Goal: Contribute content: Contribute content

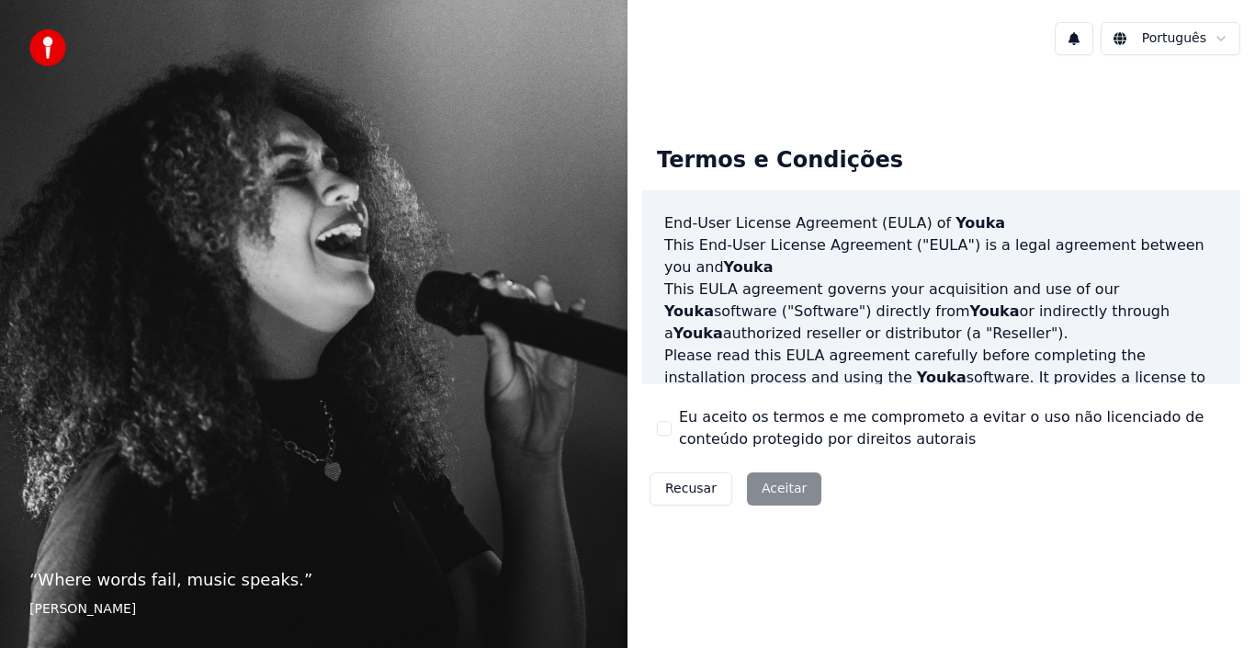
click at [778, 487] on div "Recusar Aceitar" at bounding box center [735, 489] width 187 height 48
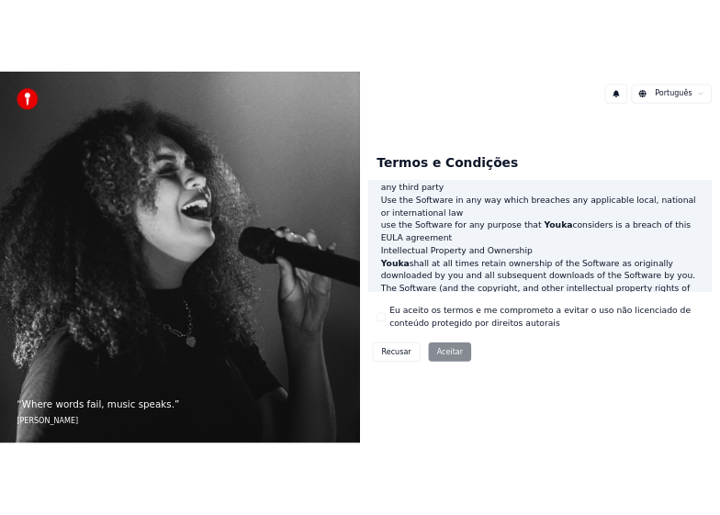
scroll to position [1261, 0]
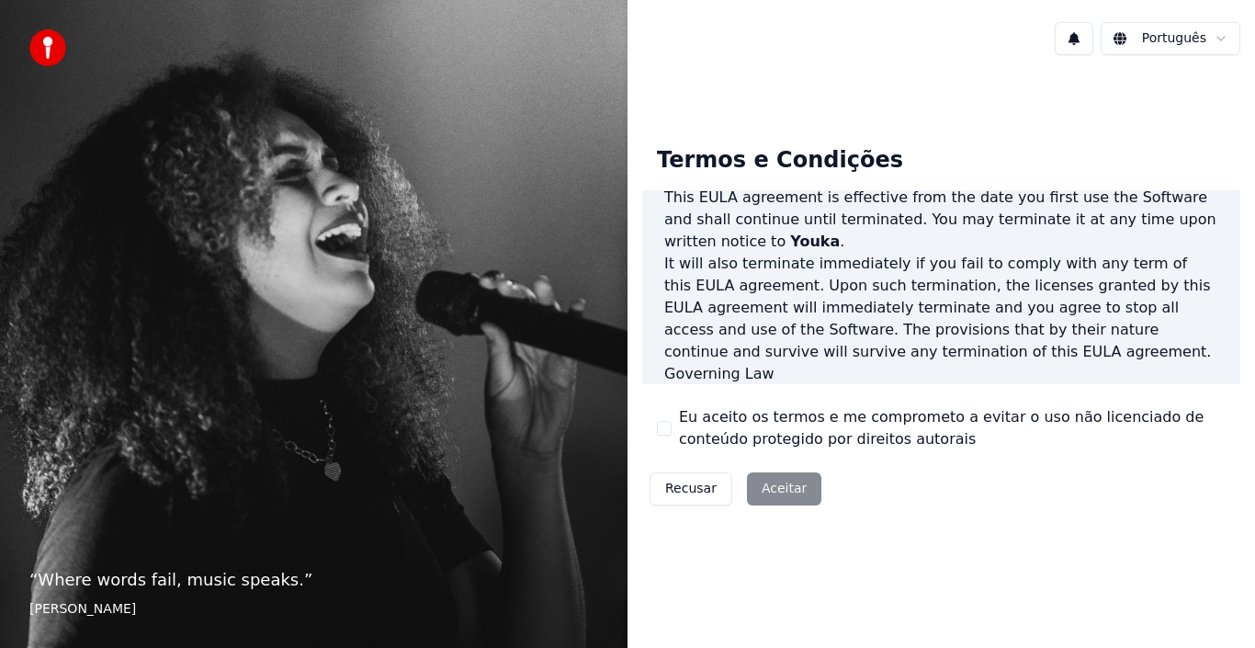
click at [792, 487] on div "Recusar Aceitar" at bounding box center [735, 489] width 187 height 48
click at [794, 482] on div "Recusar Aceitar" at bounding box center [735, 489] width 187 height 48
click at [772, 489] on div "Recusar Aceitar" at bounding box center [735, 489] width 187 height 48
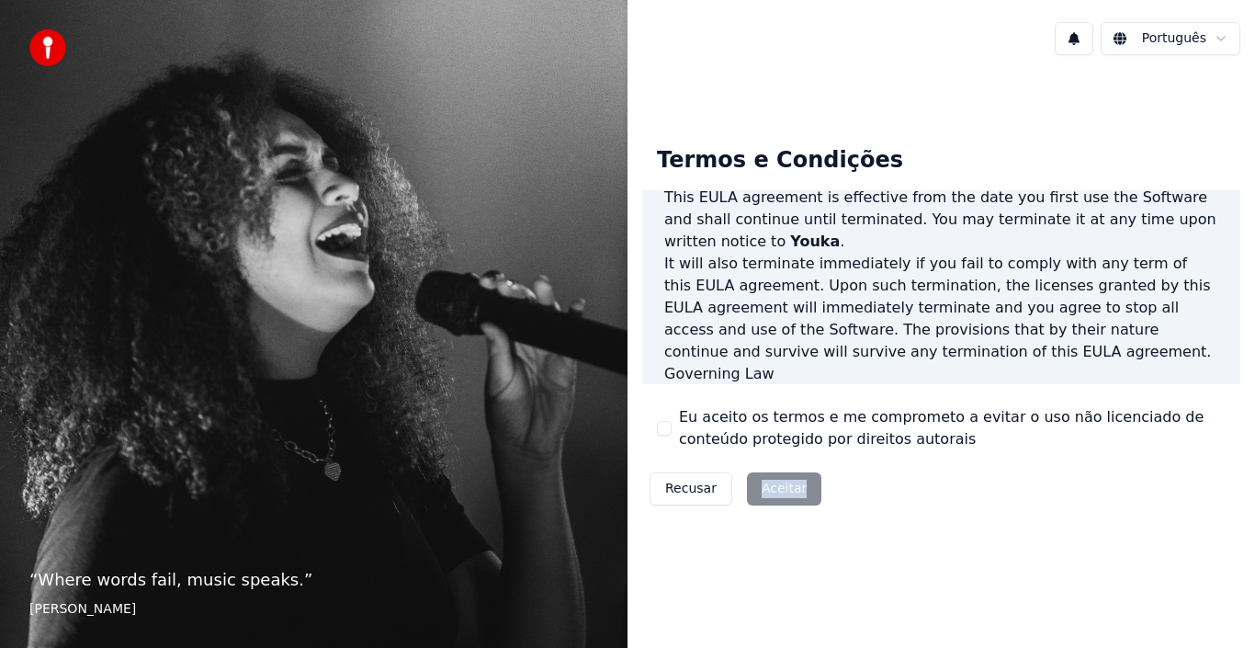
click at [773, 489] on div "Recusar Aceitar" at bounding box center [735, 489] width 187 height 48
click at [773, 484] on div "Recusar Aceitar" at bounding box center [735, 489] width 187 height 48
click at [771, 492] on div "Recusar Aceitar" at bounding box center [735, 489] width 187 height 48
click at [781, 484] on div "Recusar Aceitar" at bounding box center [735, 489] width 187 height 48
click at [772, 481] on div "Recusar Aceitar" at bounding box center [735, 489] width 187 height 48
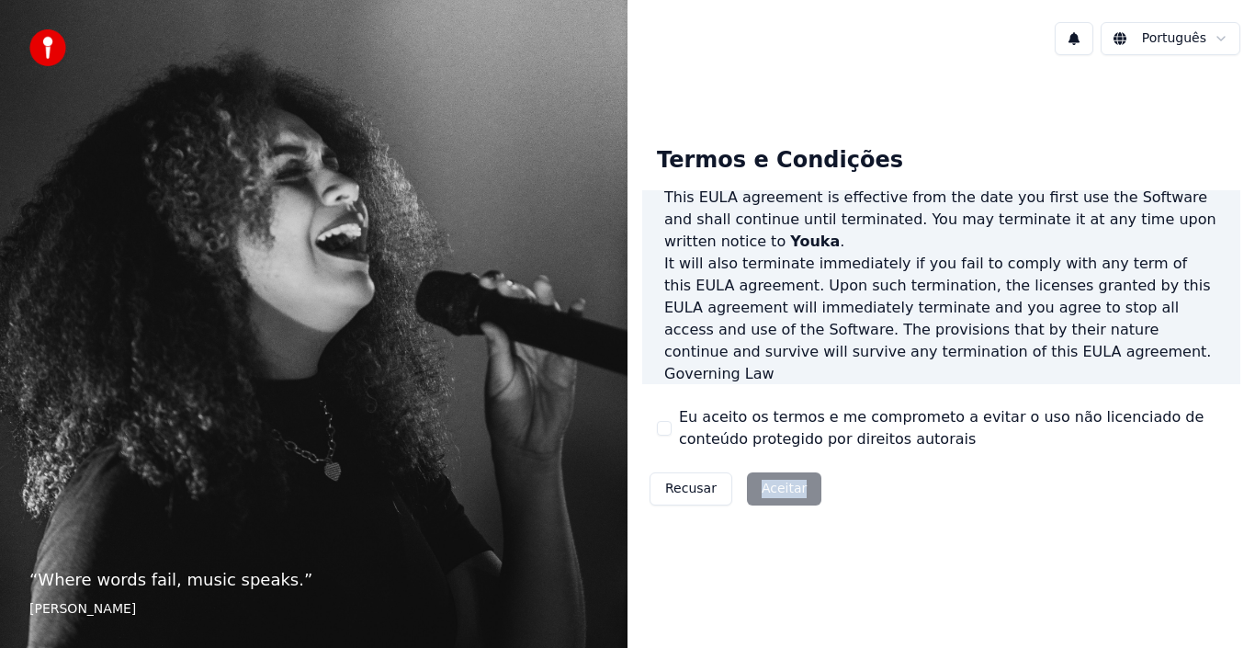
click at [772, 481] on div "Recusar Aceitar" at bounding box center [735, 489] width 187 height 48
click at [775, 481] on div "Recusar Aceitar" at bounding box center [735, 489] width 187 height 48
click at [763, 493] on div "Recusar Aceitar" at bounding box center [735, 489] width 187 height 48
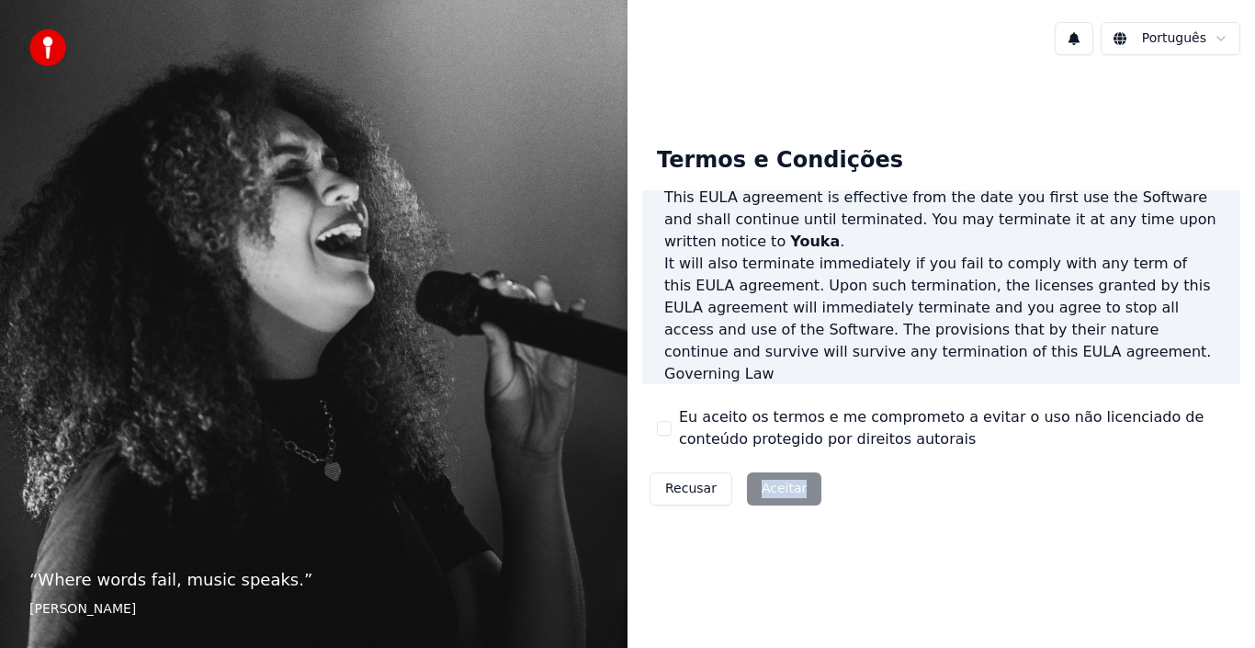
click at [763, 493] on div "Recusar Aceitar" at bounding box center [735, 489] width 187 height 48
click at [764, 489] on div "Recusar Aceitar" at bounding box center [735, 489] width 187 height 48
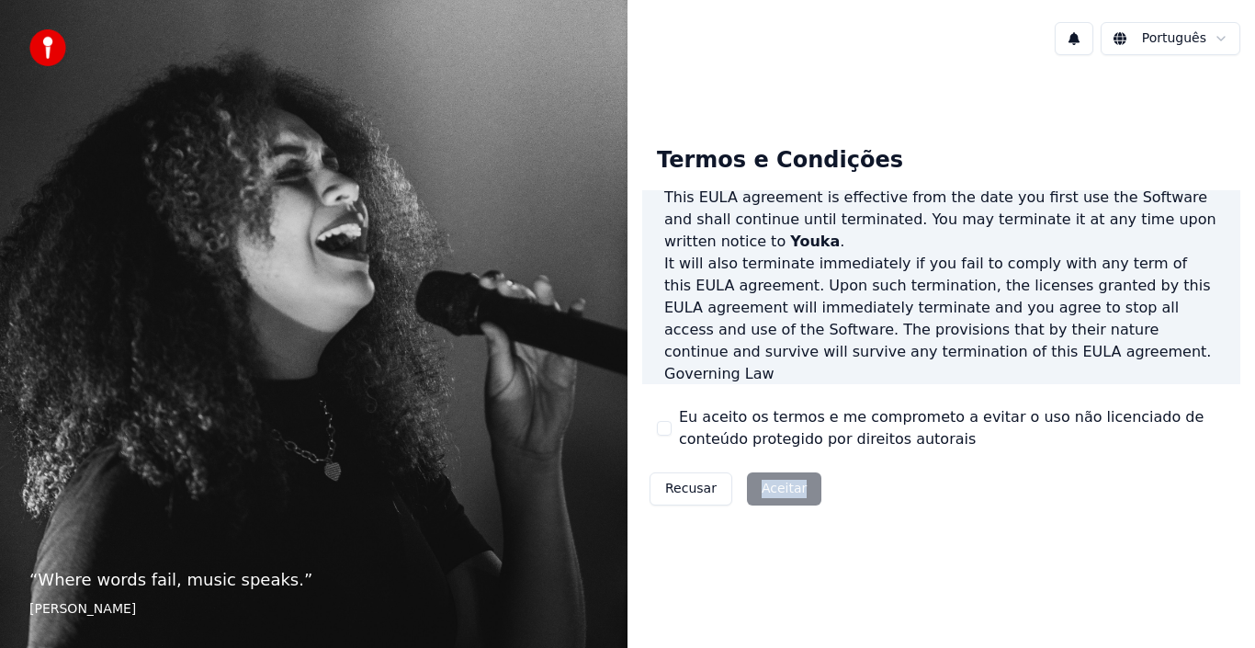
click at [764, 489] on div "Recusar Aceitar" at bounding box center [735, 489] width 187 height 48
click at [1055, 22] on button at bounding box center [1074, 38] width 39 height 33
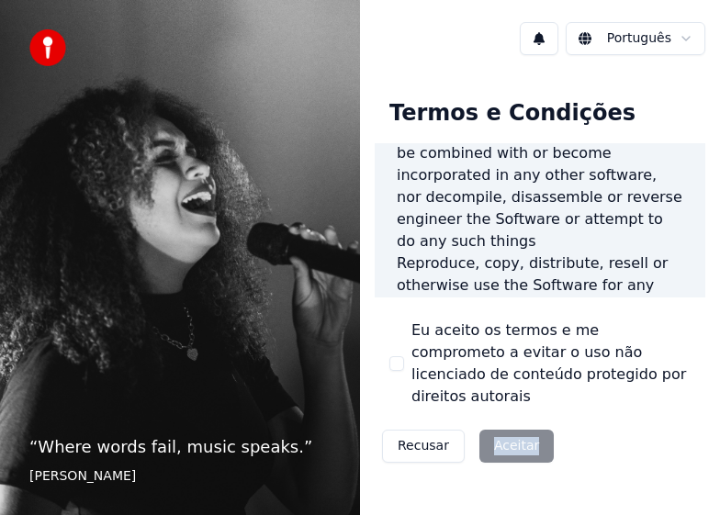
scroll to position [1543, 0]
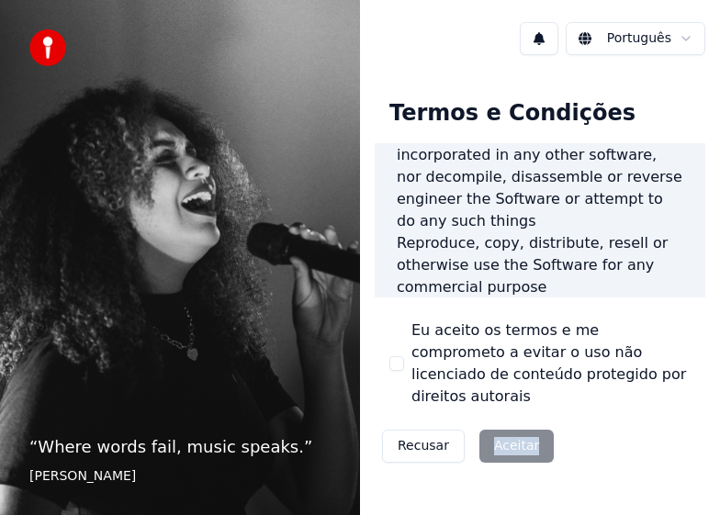
click at [500, 423] on div "Recusar Aceitar" at bounding box center [468, 447] width 187 height 48
click at [328, 454] on p "“ Where words fail, music speaks. ”" at bounding box center [179, 448] width 301 height 26
drag, startPoint x: 328, startPoint y: 450, endPoint x: 254, endPoint y: 368, distance: 111.3
click at [328, 449] on p "“ Where words fail, music speaks. ”" at bounding box center [179, 448] width 301 height 26
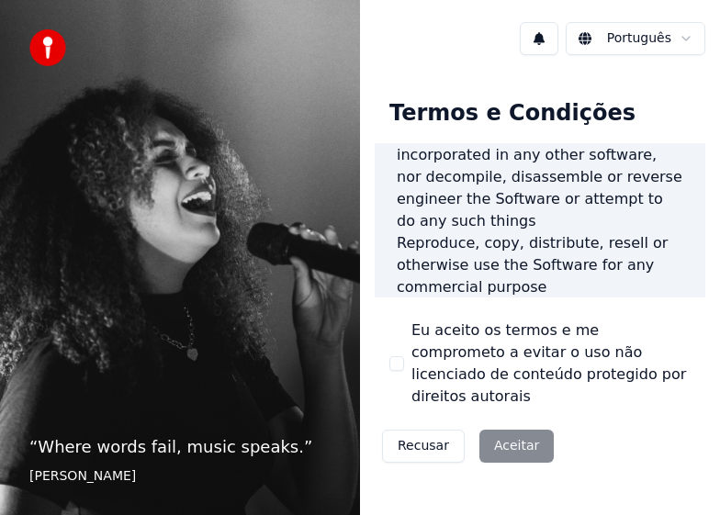
click at [185, 130] on div "“ Where words fail, music speaks. ” Hans Christian Andersen" at bounding box center [180, 257] width 360 height 515
drag, startPoint x: 187, startPoint y: 128, endPoint x: 199, endPoint y: 120, distance: 14.0
click at [190, 126] on div "“ Where words fail, music speaks. ” Hans Christian Andersen" at bounding box center [180, 257] width 360 height 515
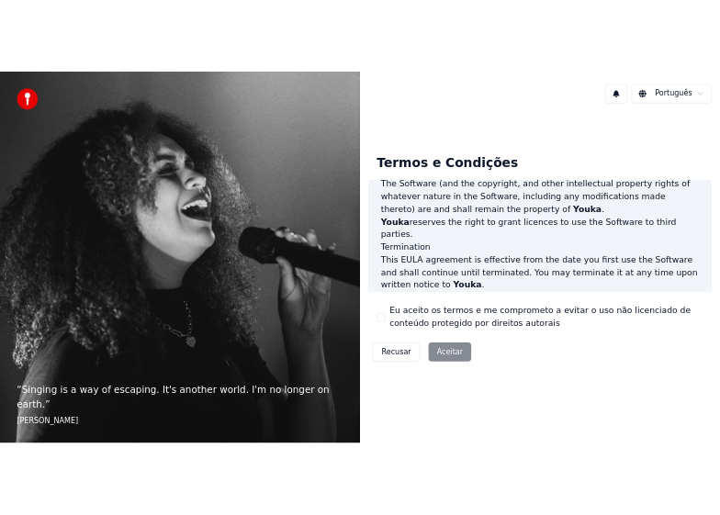
scroll to position [1261, 0]
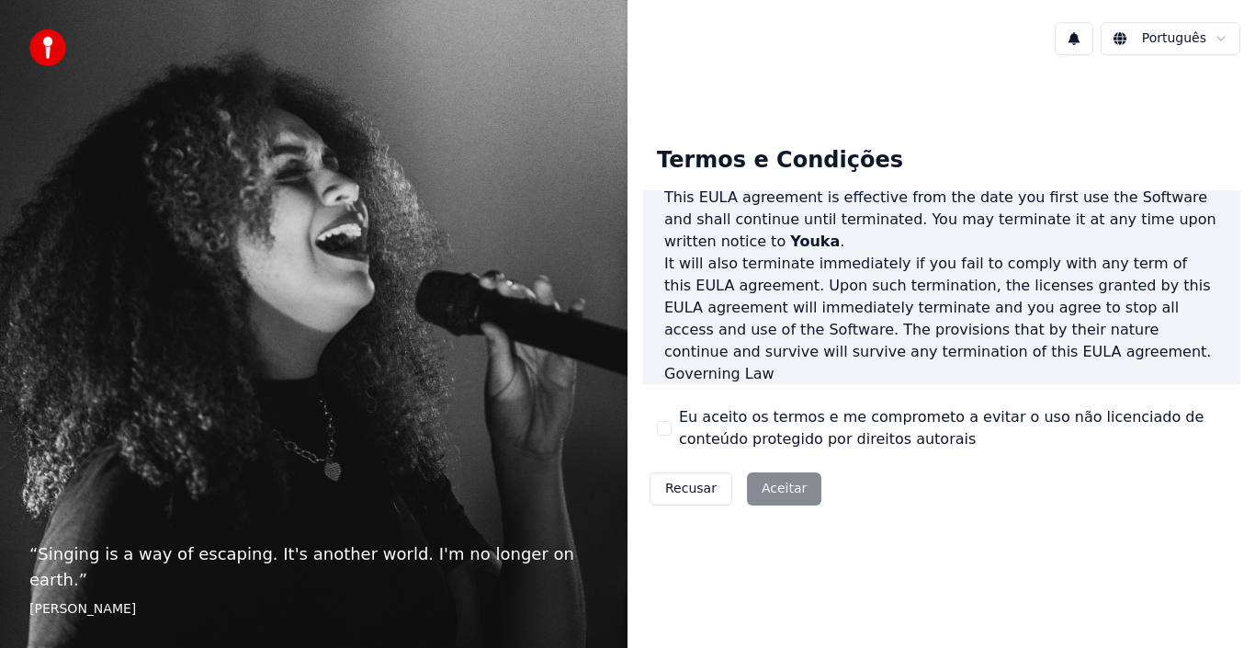
click at [795, 491] on div "Recusar Aceitar" at bounding box center [735, 489] width 187 height 48
click at [799, 483] on div "Recusar Aceitar" at bounding box center [735, 489] width 187 height 48
click at [787, 486] on div "Recusar Aceitar" at bounding box center [735, 489] width 187 height 48
click at [787, 485] on div "Recusar Aceitar" at bounding box center [735, 489] width 187 height 48
click at [776, 495] on div "Recusar Aceitar" at bounding box center [735, 489] width 187 height 48
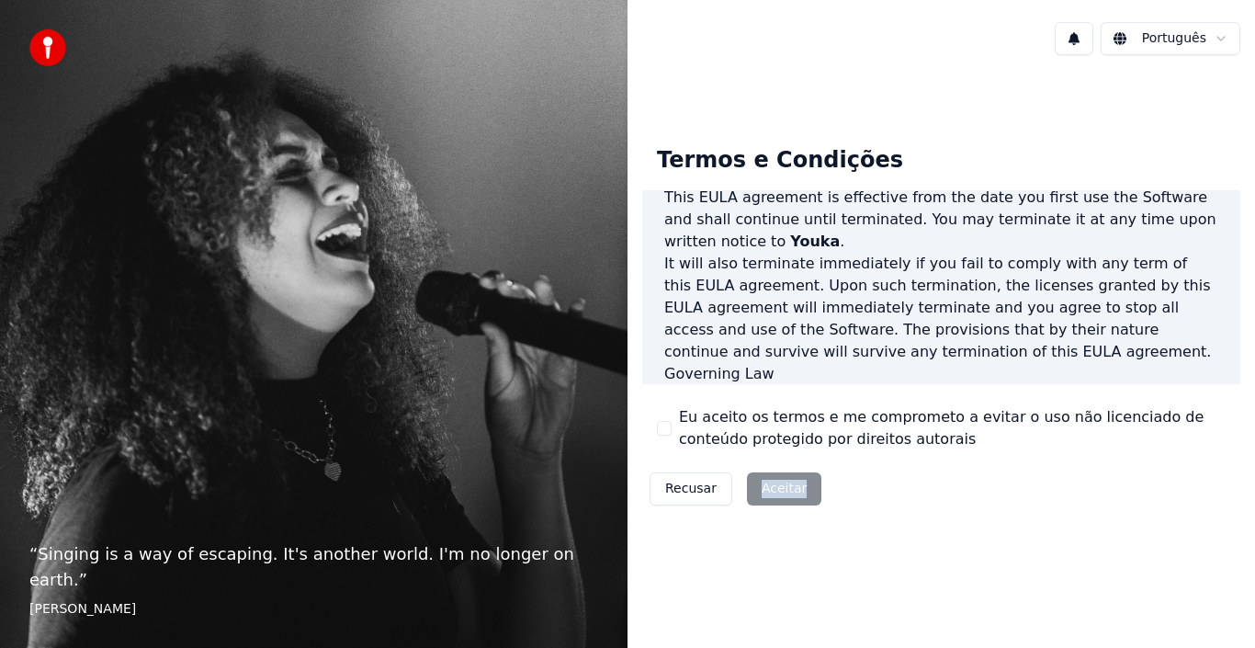
click at [777, 495] on div "Recusar Aceitar" at bounding box center [735, 489] width 187 height 48
click at [194, 581] on p "“ Singing is a way of escaping. It's another world. I'm no longer on earth. ”" at bounding box center [313, 566] width 569 height 51
click at [194, 579] on p "“ Singing is a way of escaping. It's another world. I'm no longer on earth. ”" at bounding box center [313, 566] width 569 height 51
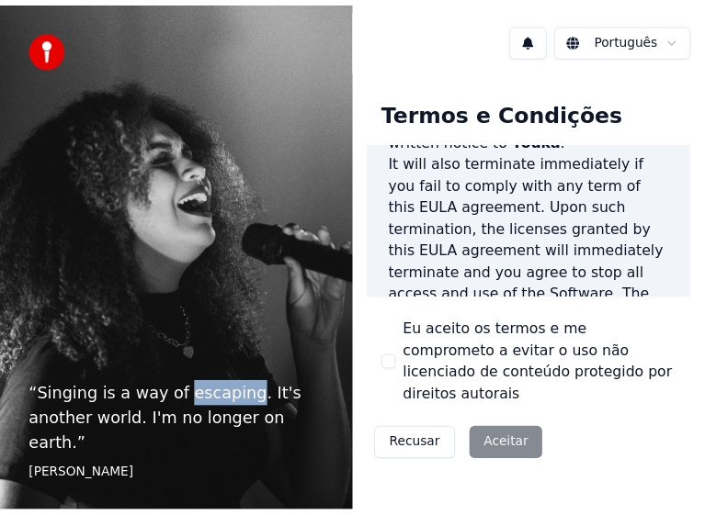
scroll to position [2360, 0]
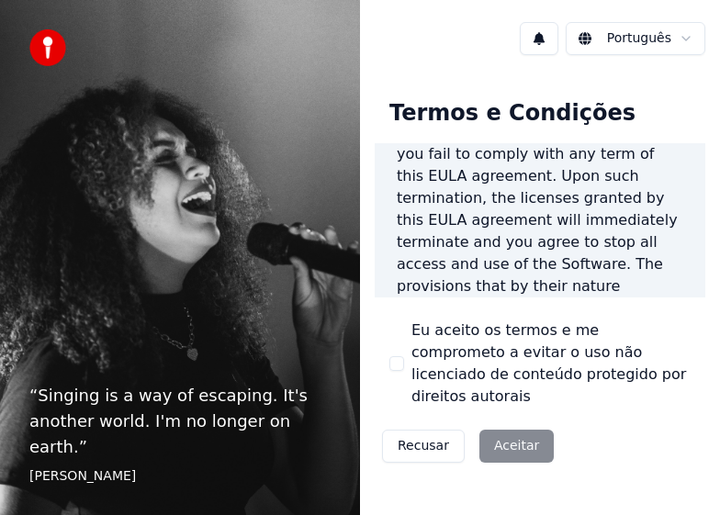
click at [585, 364] on p "This [PERSON_NAME] agreement, and any dispute arising out of or in connection w…" at bounding box center [540, 419] width 287 height 110
click at [399, 358] on button "Eu aceito os termos e me comprometo a evitar o uso não licenciado de conteúdo p…" at bounding box center [397, 364] width 15 height 15
click at [499, 430] on button "Aceitar" at bounding box center [517, 446] width 74 height 33
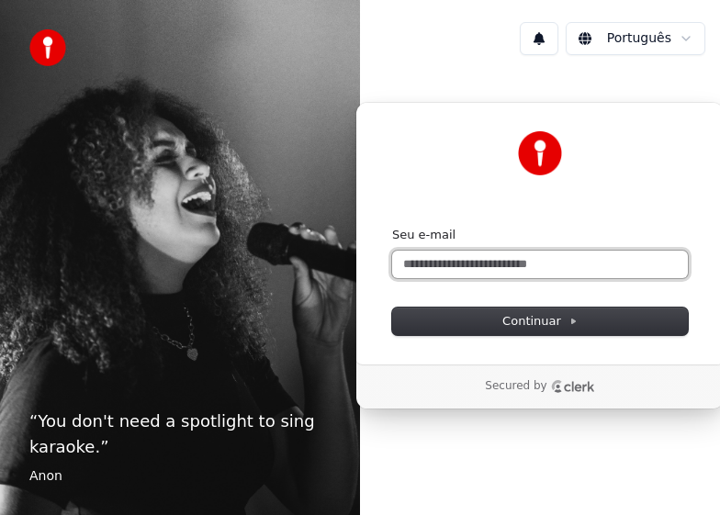
click at [484, 263] on input "Seu e-mail" at bounding box center [540, 265] width 296 height 28
type input "*"
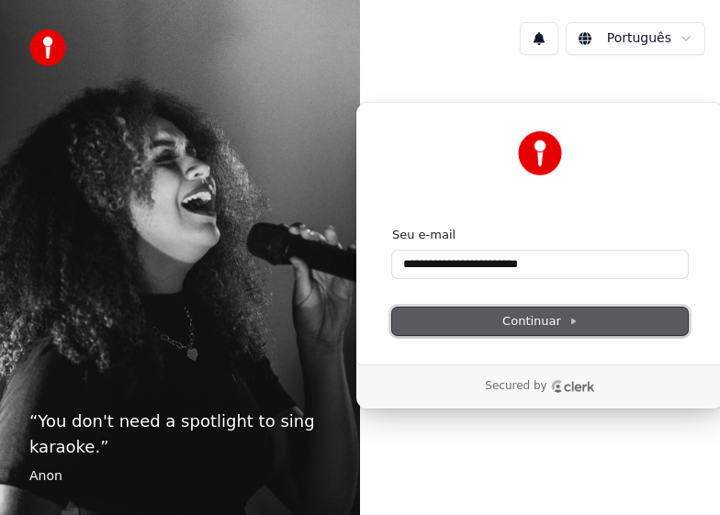
click at [572, 319] on icon at bounding box center [573, 321] width 9 height 9
type input "**********"
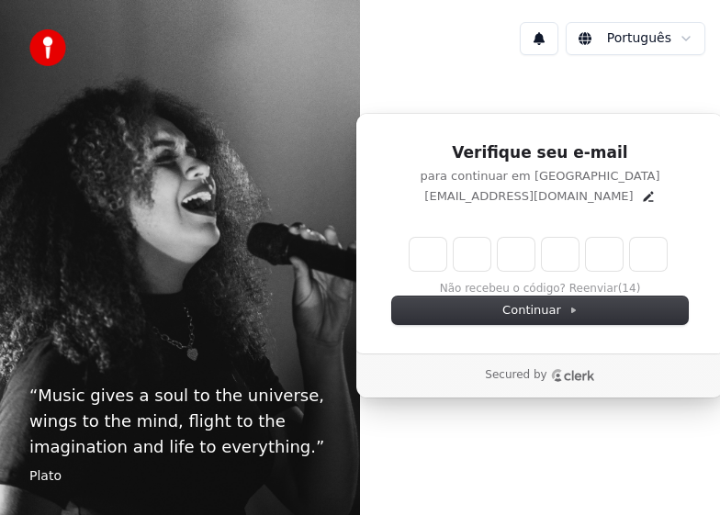
type input "*"
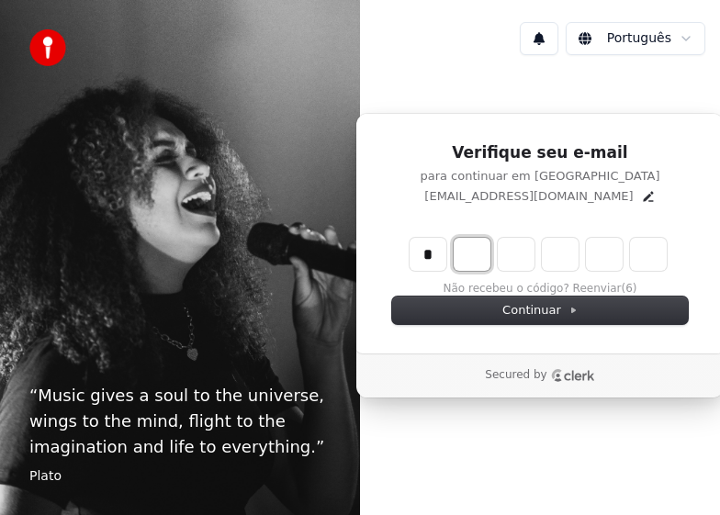
type input "*"
type input "**"
type input "*"
type input "***"
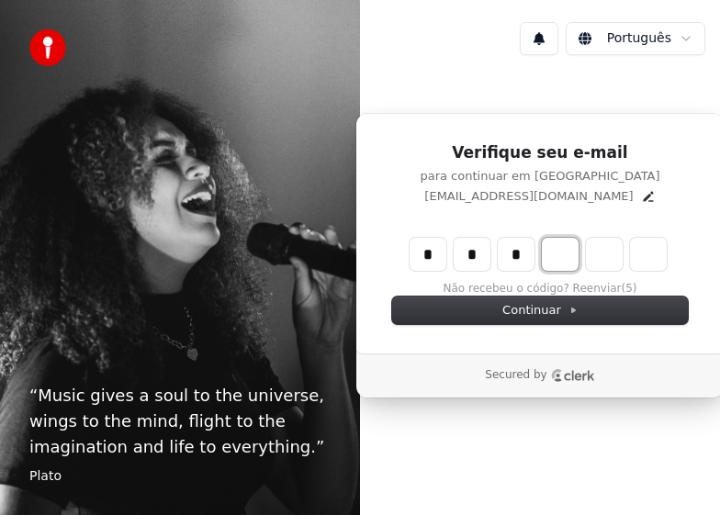
type input "*"
type input "****"
type input "*"
type input "******"
type input "*"
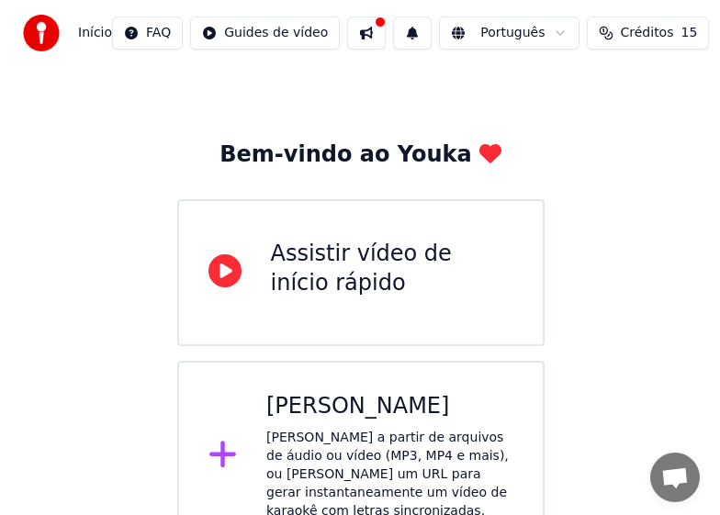
scroll to position [54, 0]
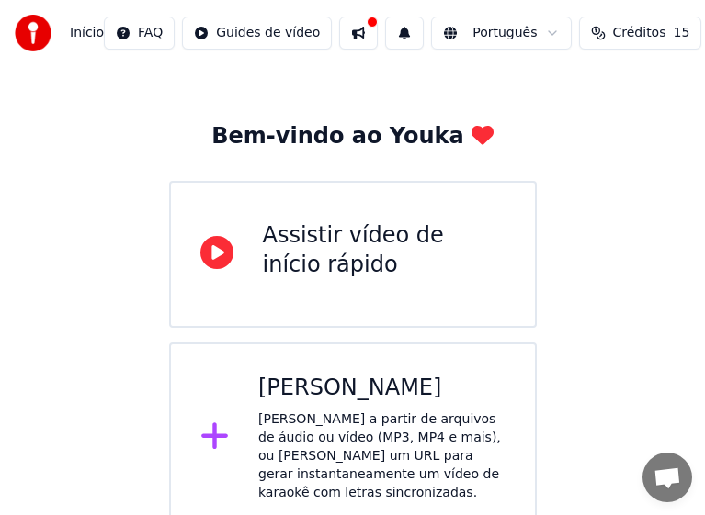
click at [442, 434] on div "[PERSON_NAME] a partir de arquivos de áudio ou vídeo (MP3, MP4 e mais), ou [PER…" at bounding box center [381, 457] width 247 height 92
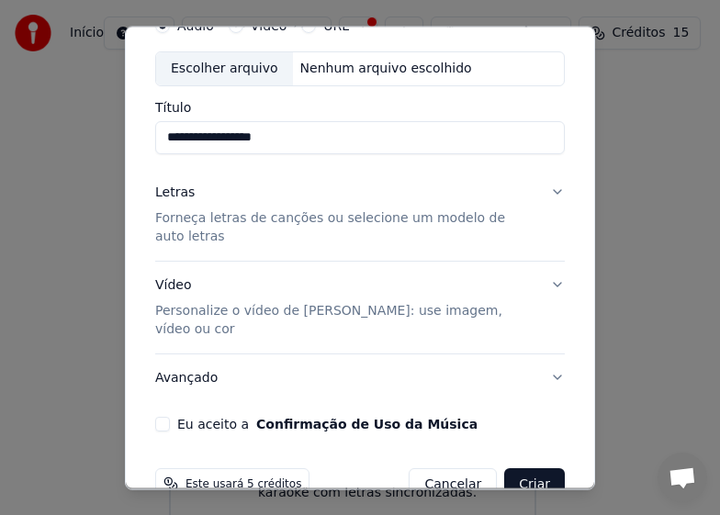
scroll to position [92, 0]
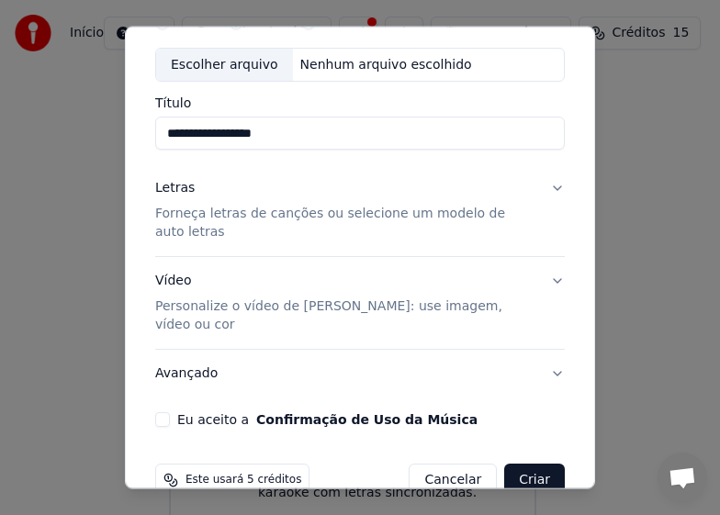
type input "**********"
click at [163, 413] on button "Eu aceito a Confirmação de Uso da Música" at bounding box center [162, 420] width 15 height 15
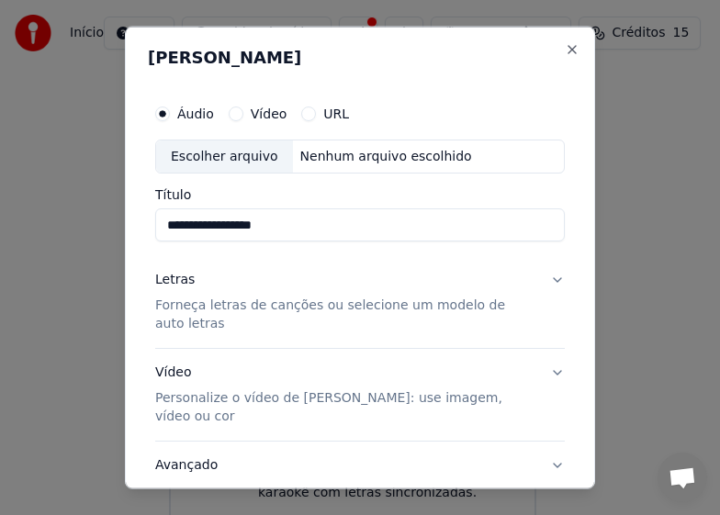
click at [270, 310] on p "Forneça letras de canções ou selecione um modelo de auto letras" at bounding box center [345, 315] width 380 height 37
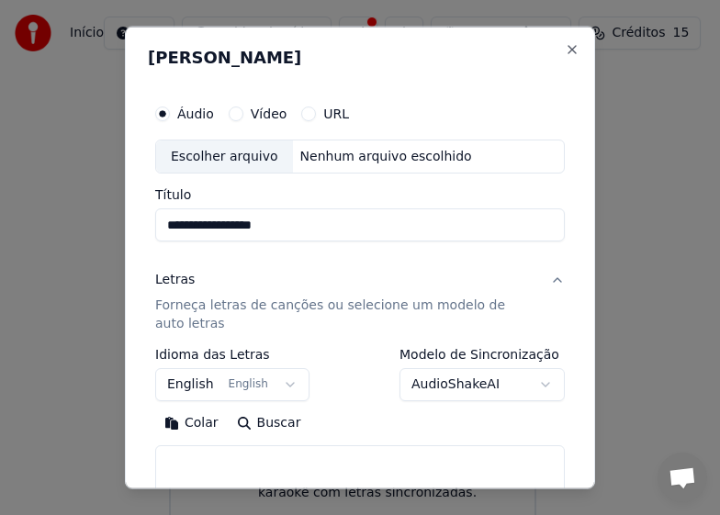
click at [269, 387] on button "English English" at bounding box center [232, 384] width 154 height 33
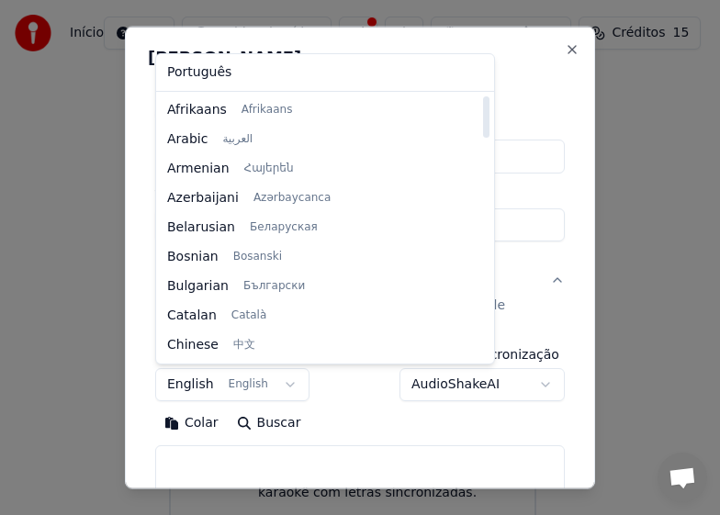
drag, startPoint x: 361, startPoint y: 259, endPoint x: 362, endPoint y: 105, distance: 154.4
click at [483, 105] on div at bounding box center [486, 116] width 6 height 41
select select "**"
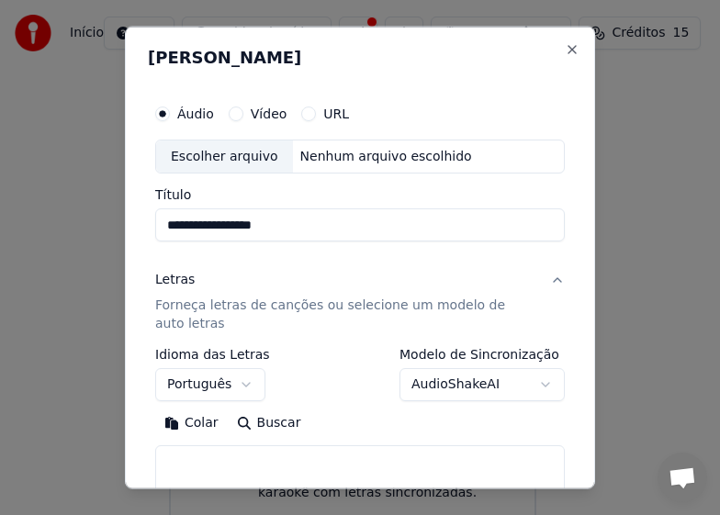
click at [360, 163] on div "Nenhum arquivo escolhido" at bounding box center [386, 156] width 187 height 18
type input "**********"
click at [235, 306] on p "Forneça letras de canções ou selecione um modelo de auto letras" at bounding box center [345, 315] width 380 height 37
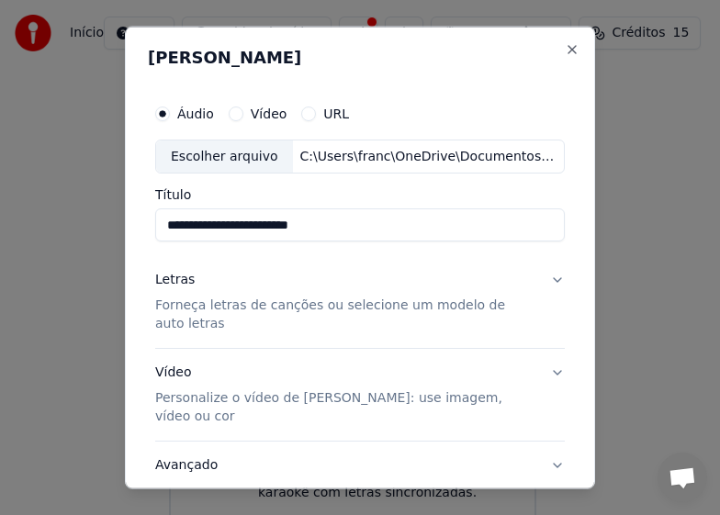
click at [496, 301] on p "Forneça letras de canções ou selecione um modelo de auto letras" at bounding box center [345, 315] width 380 height 37
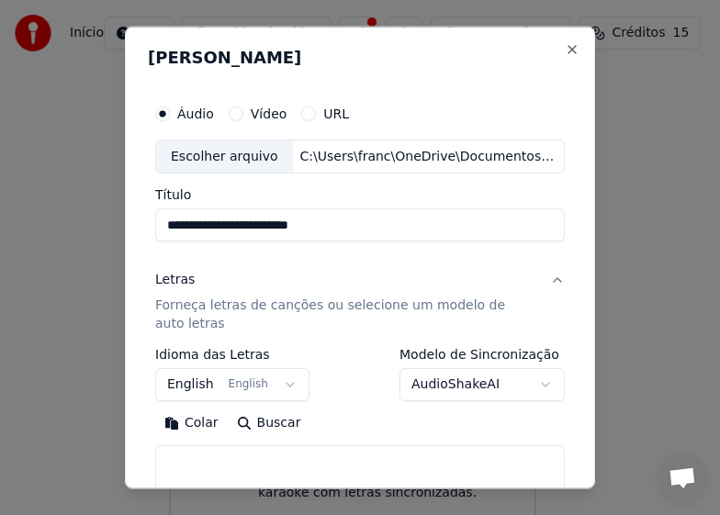
click at [273, 383] on button "English English" at bounding box center [232, 384] width 154 height 33
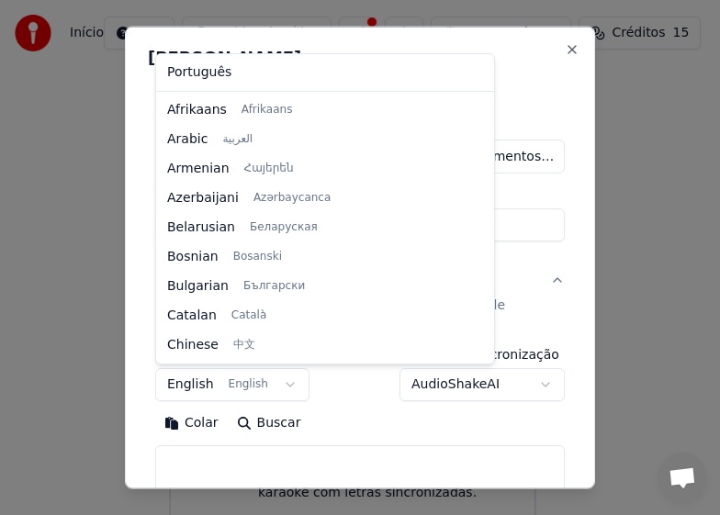
scroll to position [147, 0]
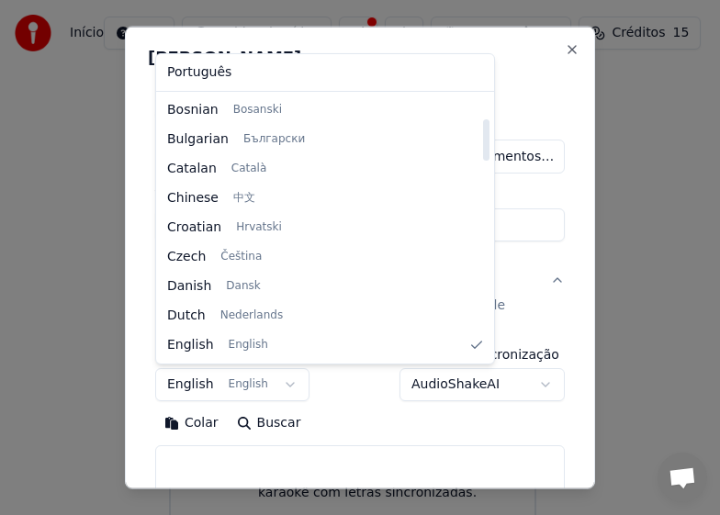
select select "**"
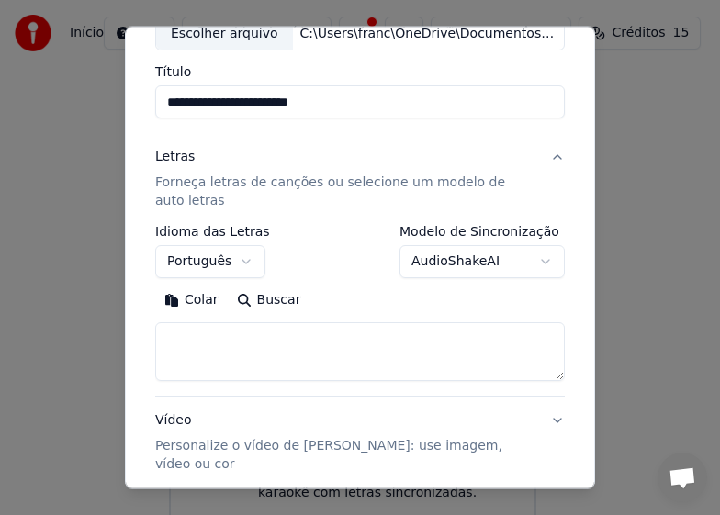
scroll to position [92, 0]
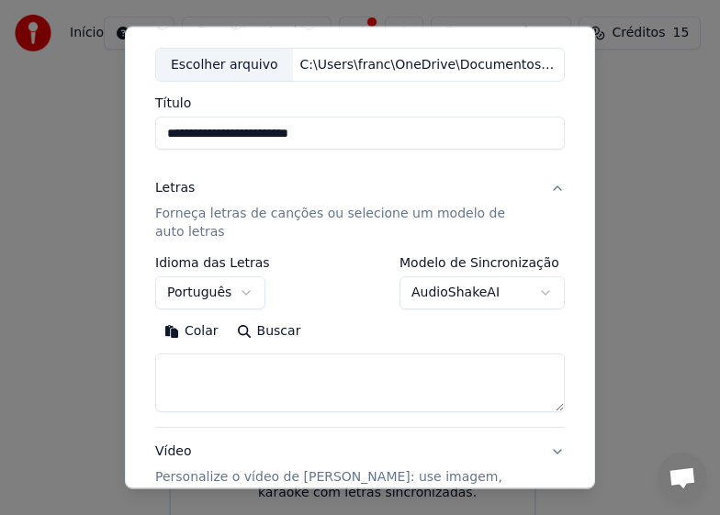
click at [269, 378] on textarea at bounding box center [360, 383] width 410 height 59
click at [245, 363] on textarea at bounding box center [360, 383] width 410 height 59
click at [186, 325] on button "Colar" at bounding box center [191, 331] width 73 height 29
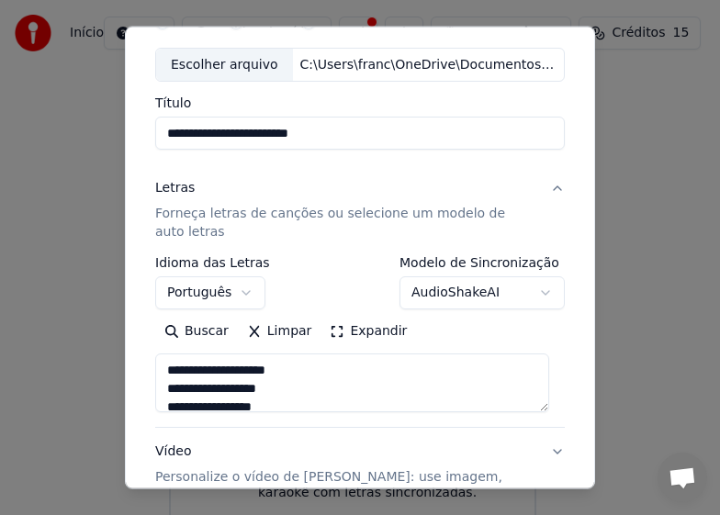
scroll to position [0, 0]
drag, startPoint x: 307, startPoint y: 377, endPoint x: 155, endPoint y: 367, distance: 151.9
click at [155, 367] on textarea at bounding box center [352, 383] width 394 height 59
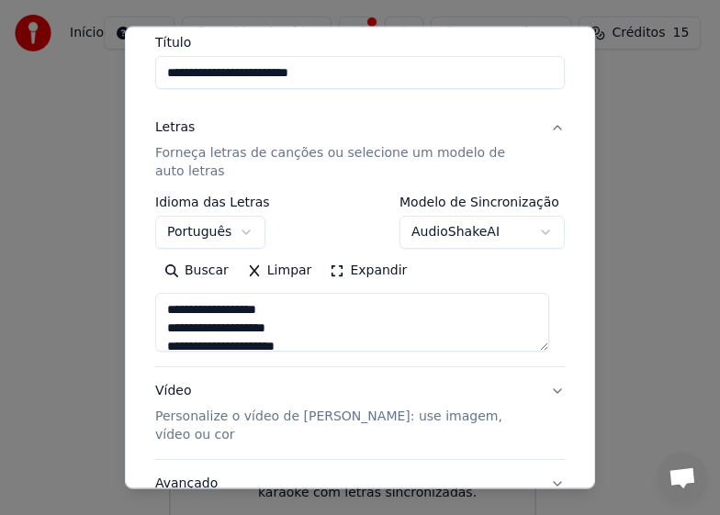
scroll to position [282, 0]
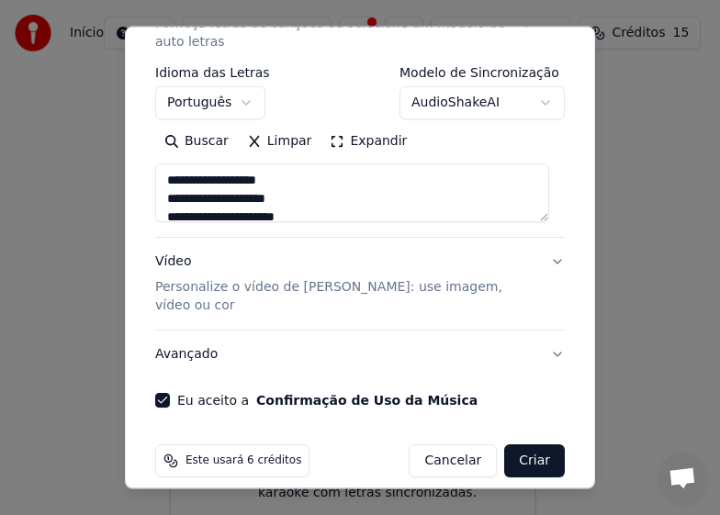
type textarea "**********"
click at [507, 445] on button "Criar" at bounding box center [534, 461] width 61 height 33
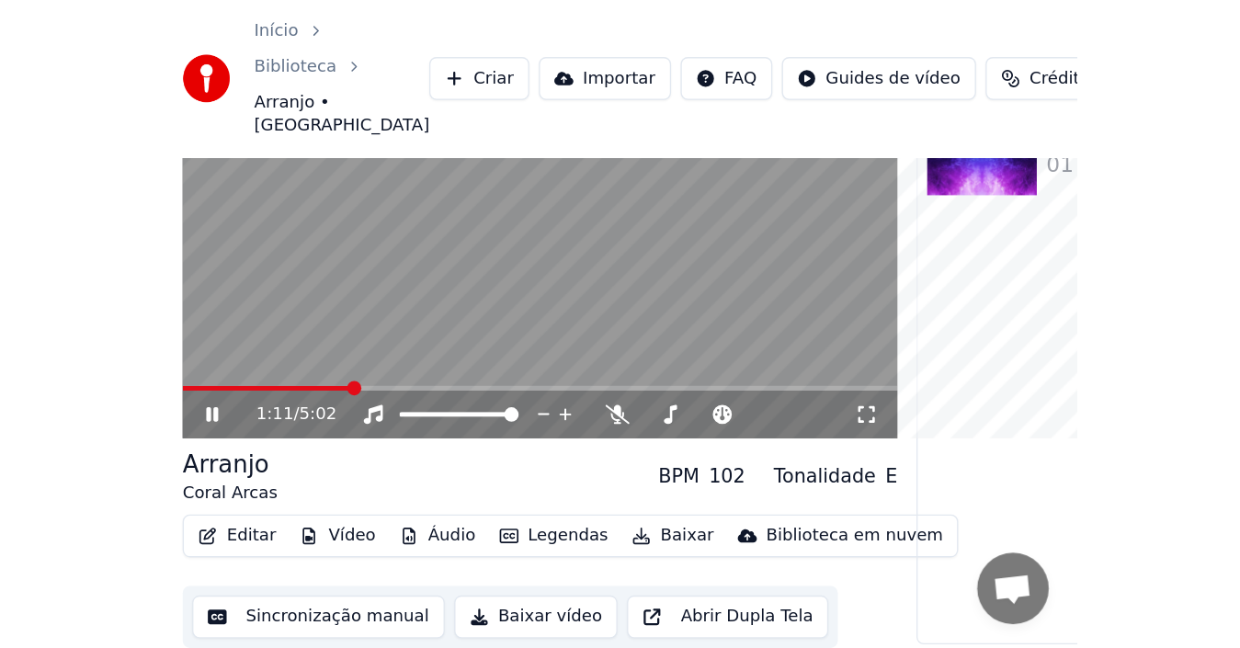
scroll to position [20, 0]
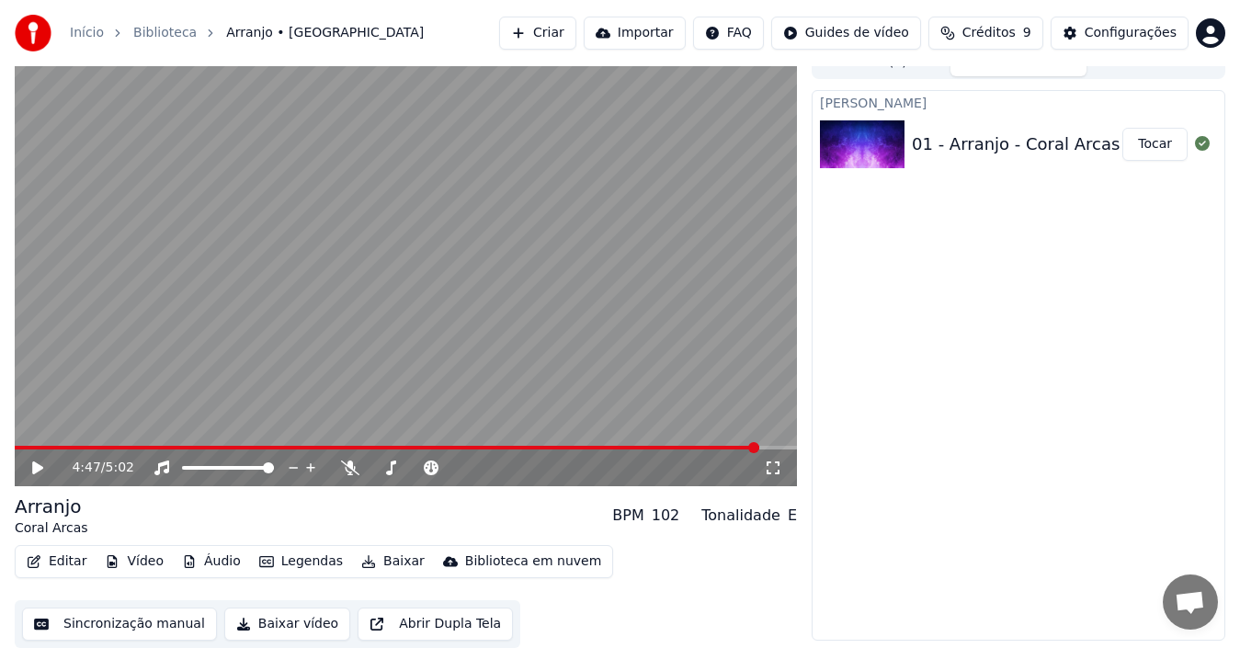
click at [29, 461] on icon at bounding box center [50, 467] width 42 height 15
